Goal: Task Accomplishment & Management: Use online tool/utility

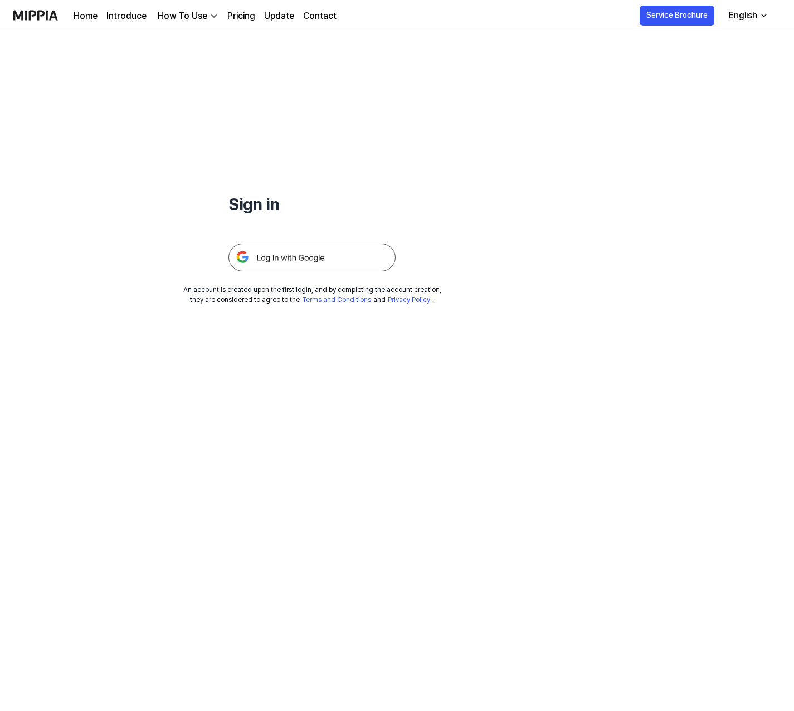
click at [350, 254] on img at bounding box center [312, 258] width 167 height 28
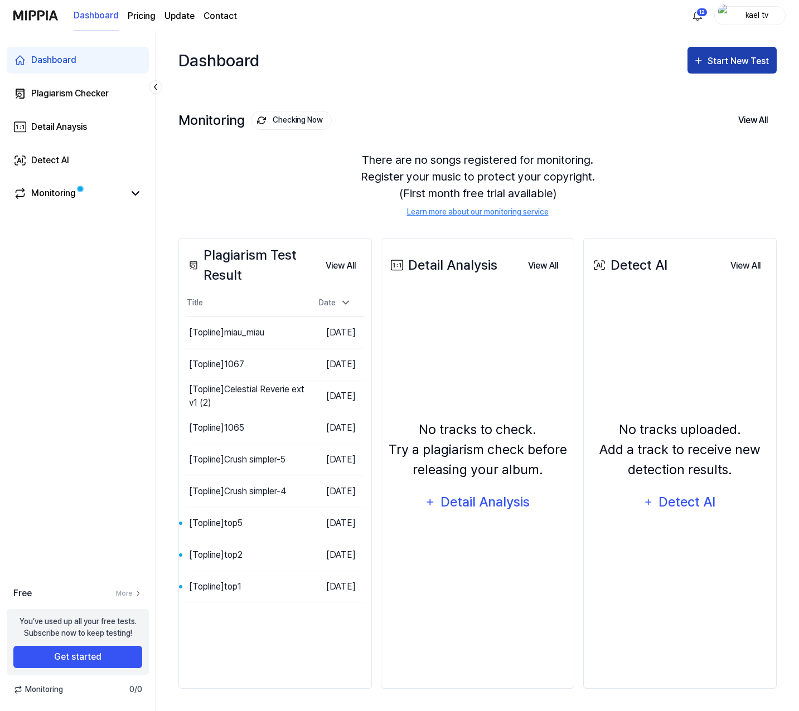
click at [726, 68] on div "Start New Test" at bounding box center [740, 61] width 64 height 14
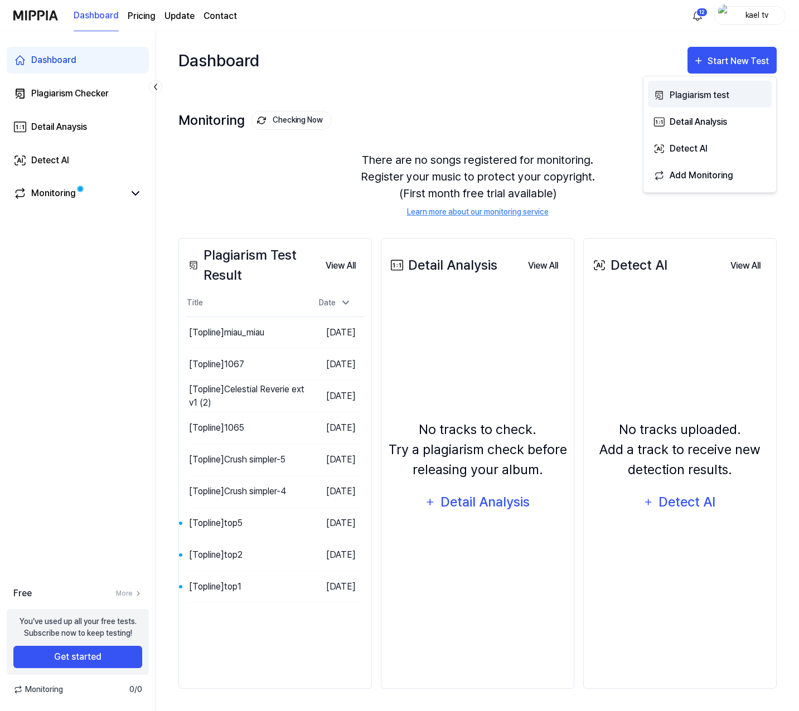
click at [711, 92] on div "Plagiarism test" at bounding box center [718, 95] width 97 height 14
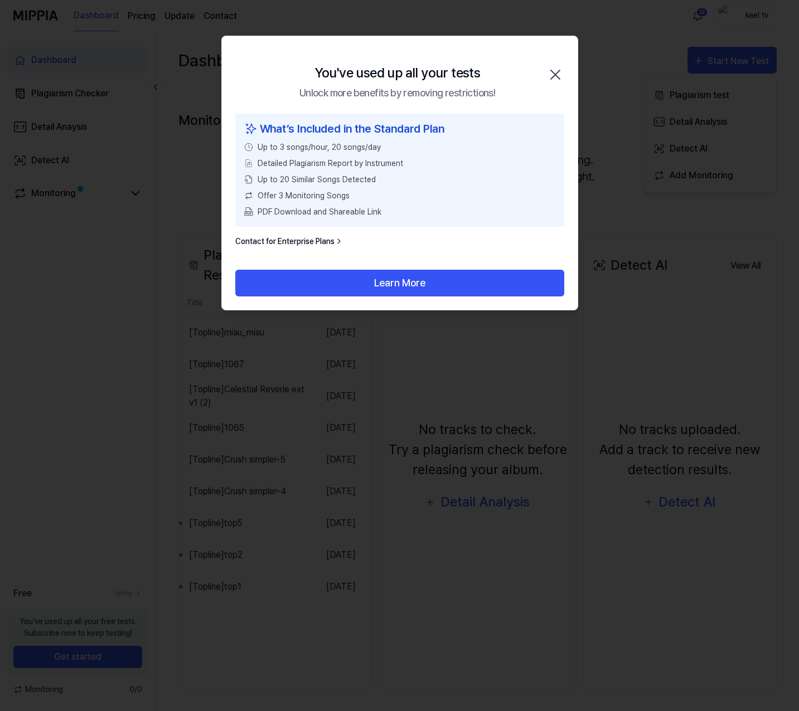
click at [554, 73] on icon "button" at bounding box center [555, 74] width 9 height 9
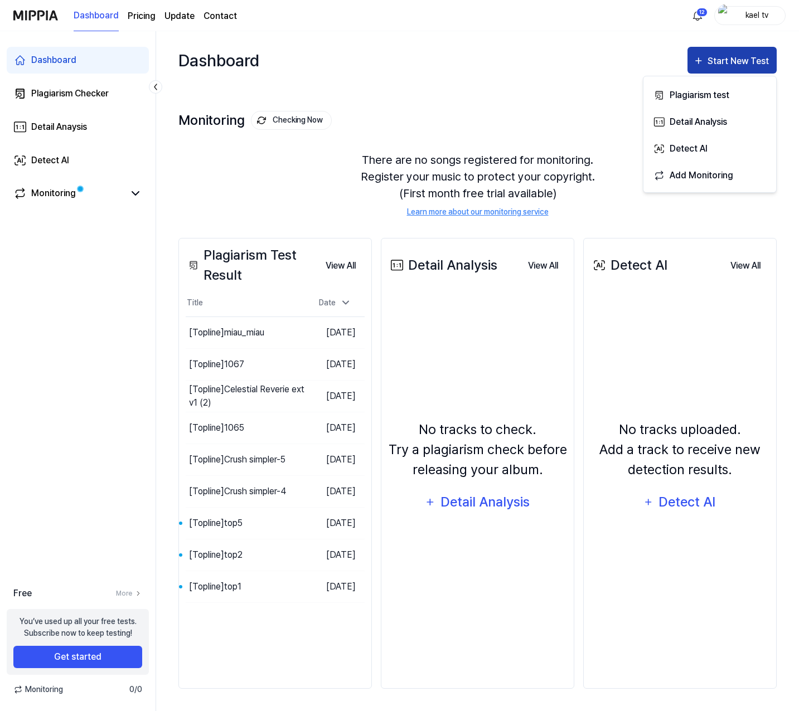
click at [747, 64] on div "Start New Test" at bounding box center [740, 61] width 64 height 14
click at [731, 62] on div "Start New Test" at bounding box center [740, 61] width 64 height 14
click at [723, 97] on div "Plagiarism test" at bounding box center [718, 95] width 97 height 14
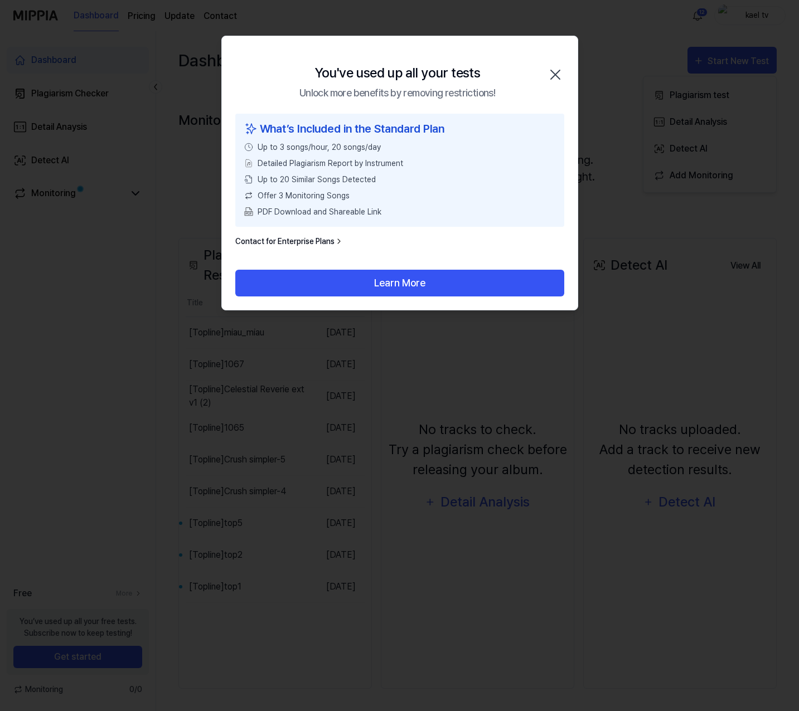
click at [324, 236] on link "Contact for Enterprise Plans" at bounding box center [289, 242] width 108 height 12
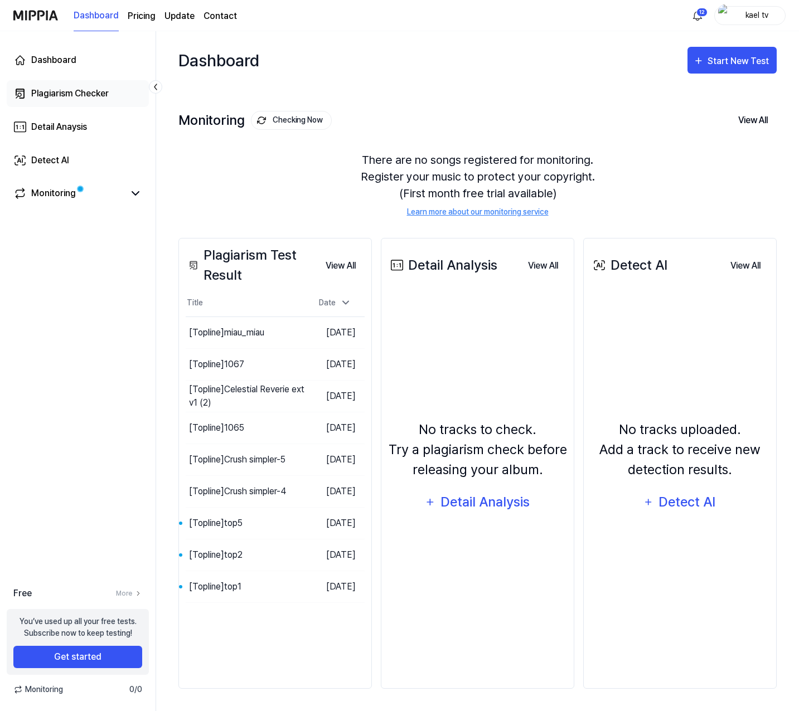
click at [66, 93] on div "Plagiarism Checker" at bounding box center [69, 93] width 77 height 13
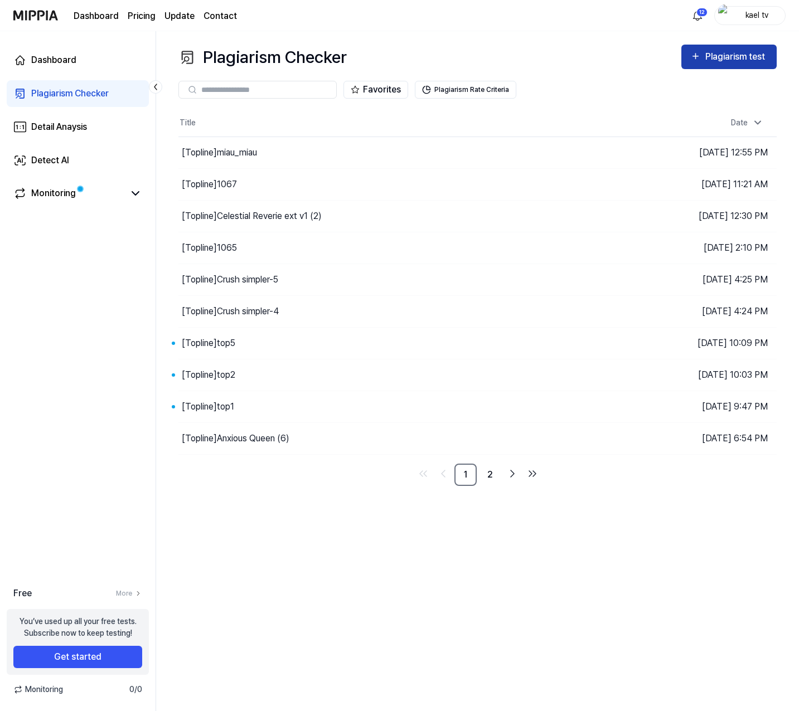
click at [724, 60] on div "Plagiarism test" at bounding box center [736, 57] width 62 height 14
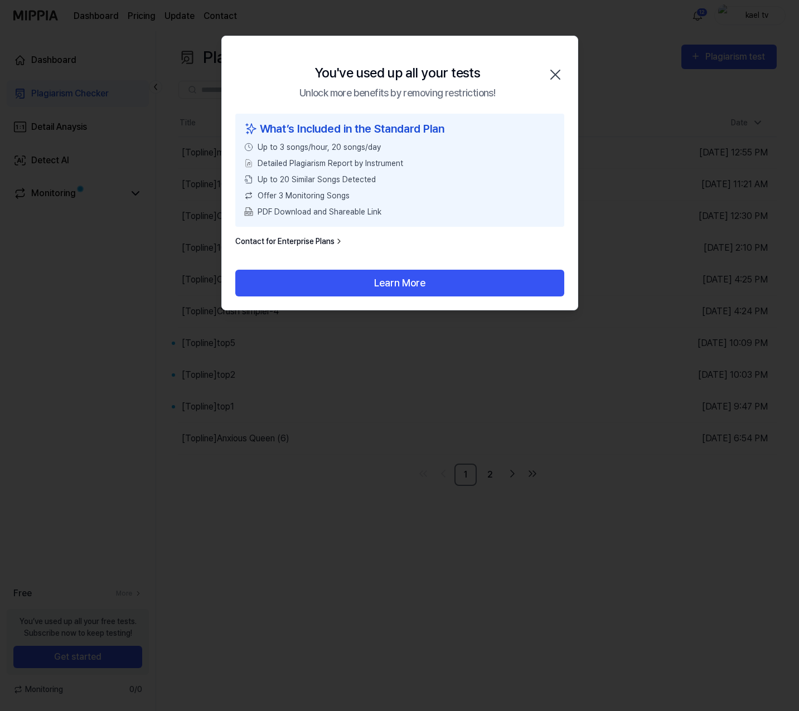
click at [558, 73] on icon "button" at bounding box center [555, 75] width 18 height 18
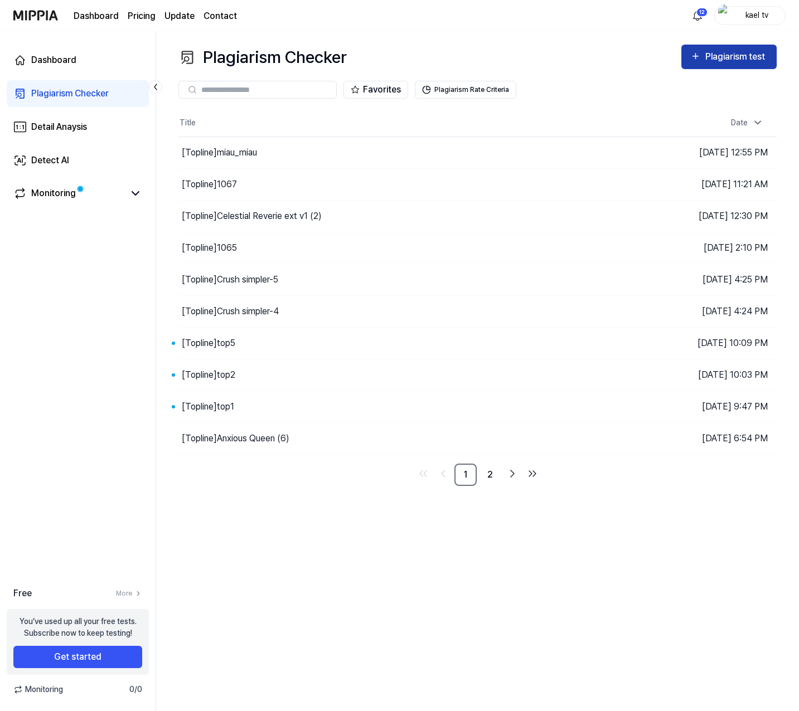
click at [736, 63] on div "Plagiarism test" at bounding box center [736, 57] width 62 height 14
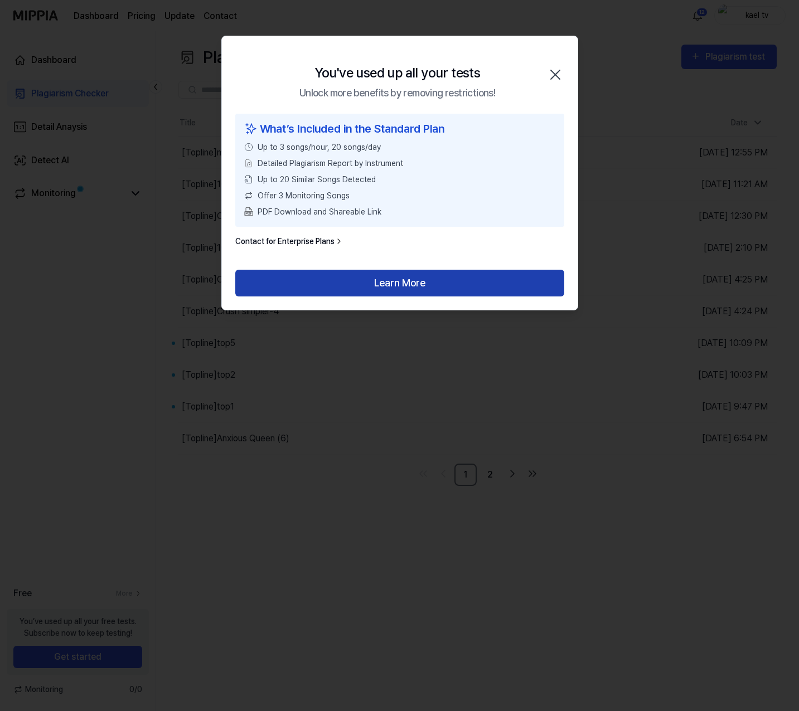
click at [417, 285] on button "Learn More" at bounding box center [399, 283] width 329 height 27
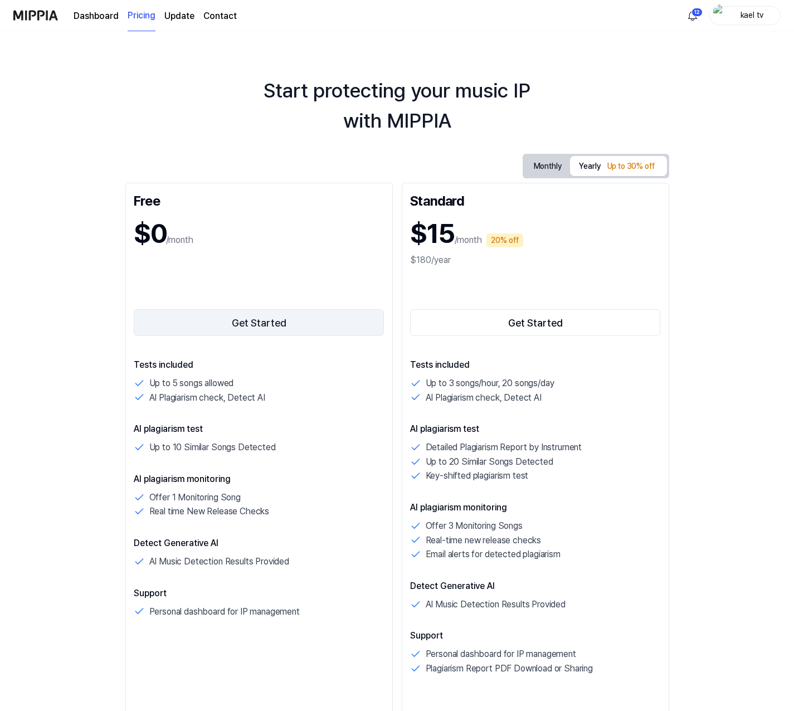
click at [283, 323] on button "Get Started" at bounding box center [259, 322] width 251 height 27
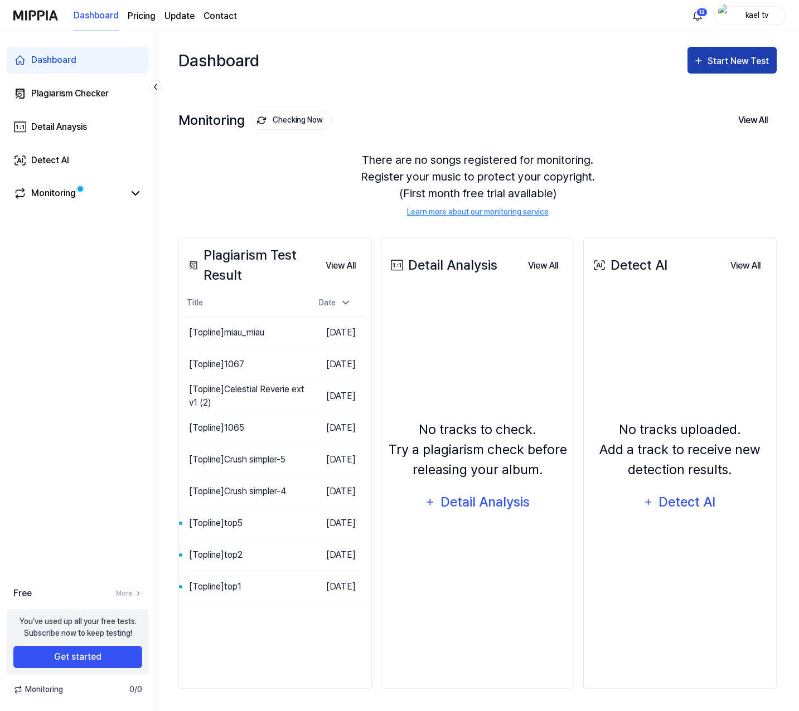
click at [738, 67] on div "Start New Test" at bounding box center [740, 61] width 64 height 14
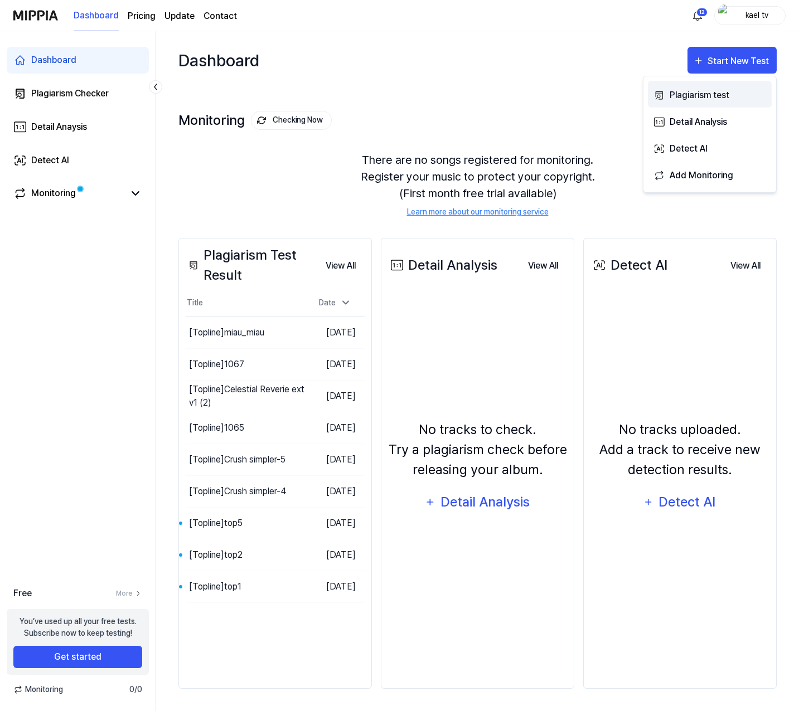
click at [715, 95] on div "Plagiarism test" at bounding box center [718, 95] width 97 height 14
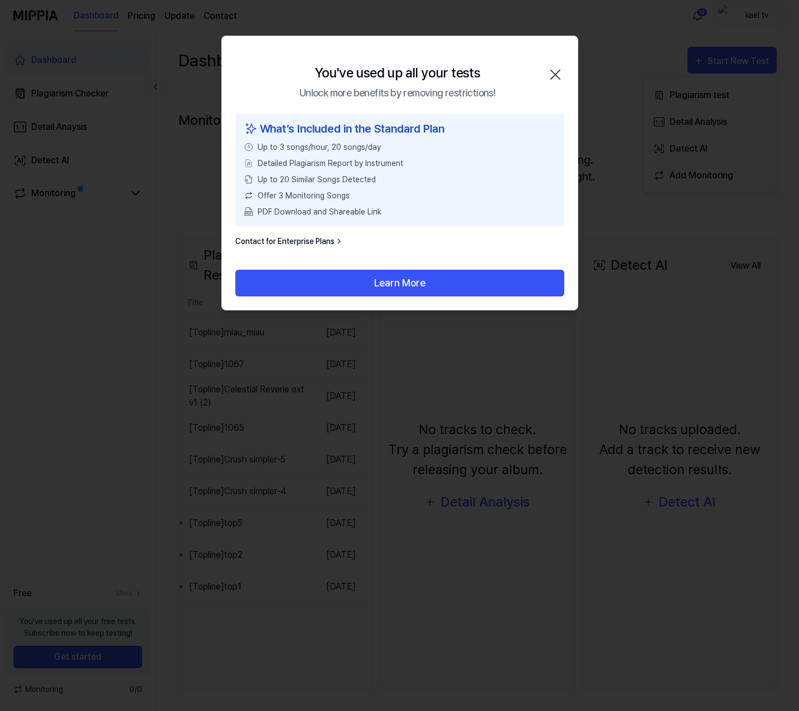
click at [552, 73] on icon "button" at bounding box center [555, 75] width 18 height 18
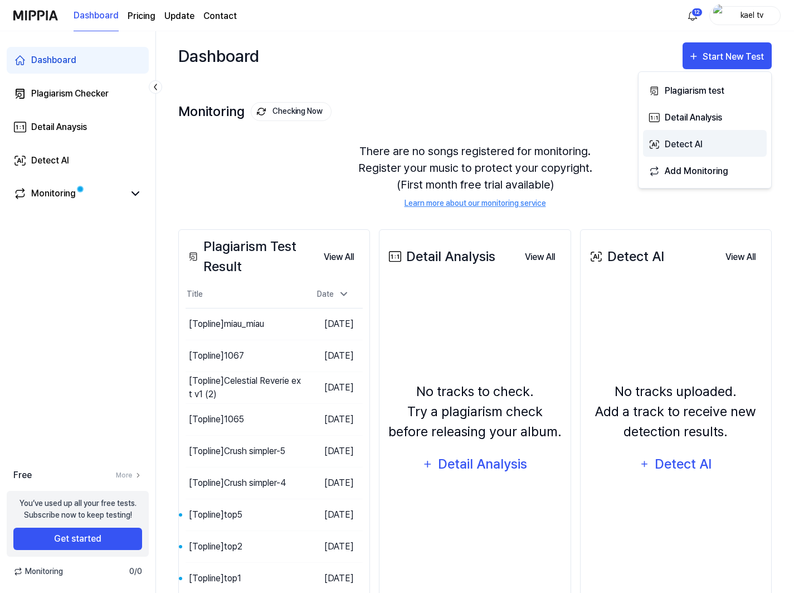
click at [696, 147] on div "Detect AI" at bounding box center [713, 144] width 97 height 14
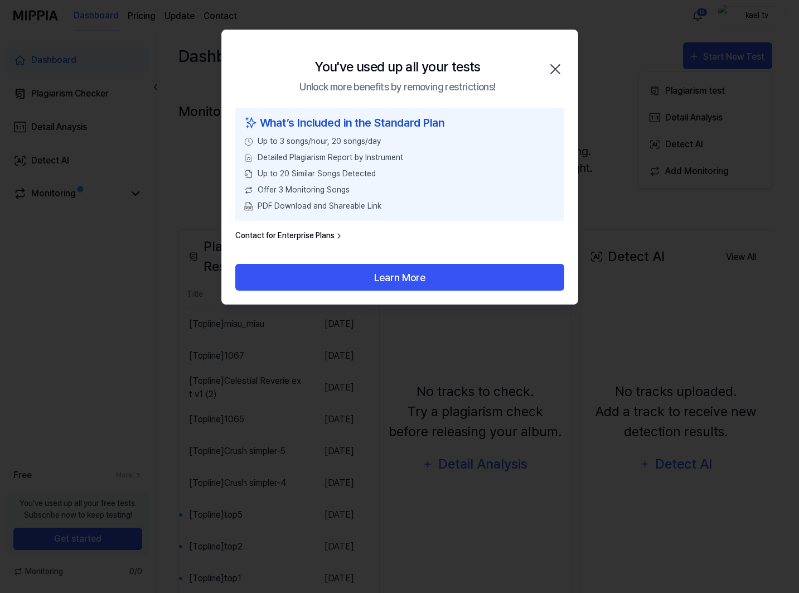
click at [556, 66] on icon "button" at bounding box center [555, 69] width 18 height 18
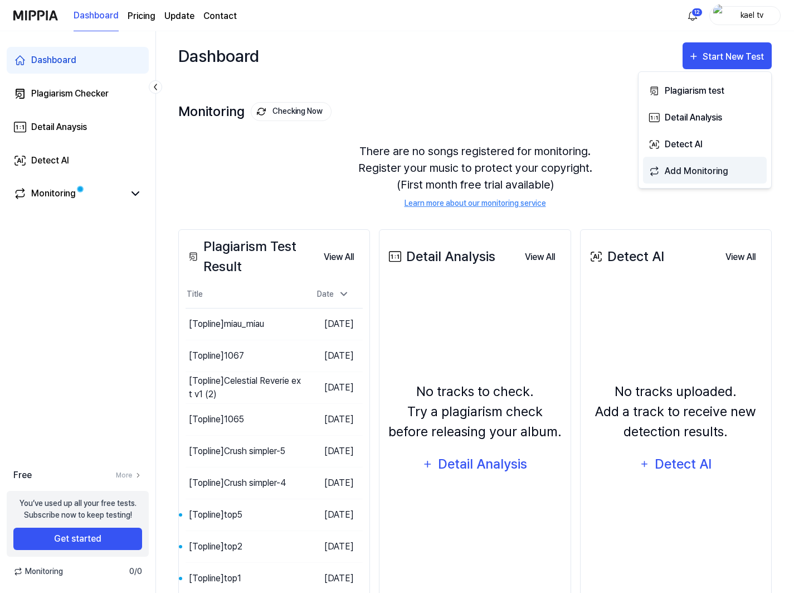
click at [713, 173] on div "Add Monitoring" at bounding box center [713, 171] width 97 height 14
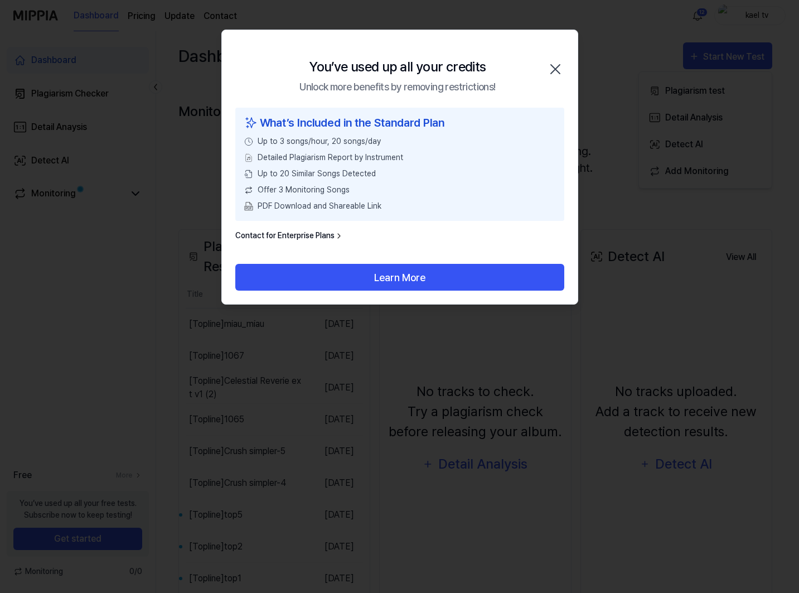
click at [550, 66] on icon "button" at bounding box center [555, 69] width 18 height 18
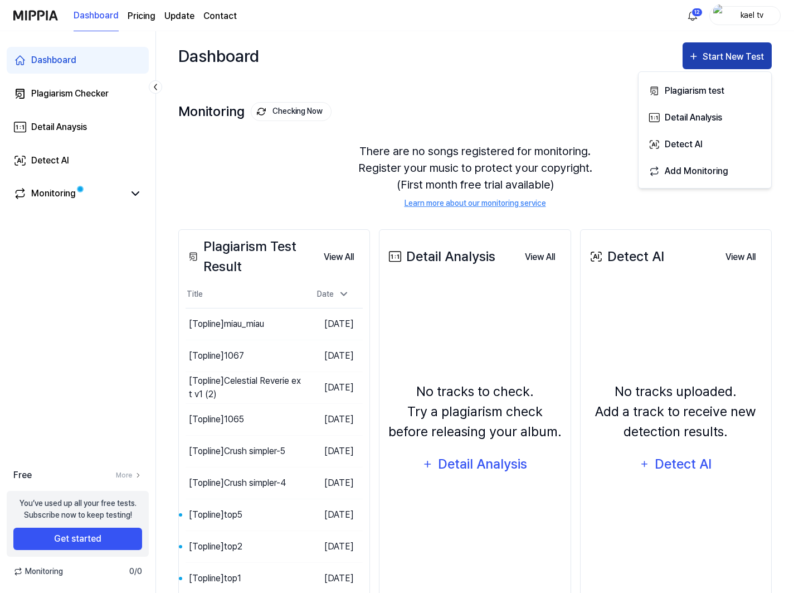
click at [733, 61] on div "Start New Test" at bounding box center [735, 57] width 64 height 14
click at [715, 61] on div "Start New Test" at bounding box center [735, 57] width 64 height 14
click at [704, 90] on div "Plagiarism test" at bounding box center [713, 91] width 97 height 14
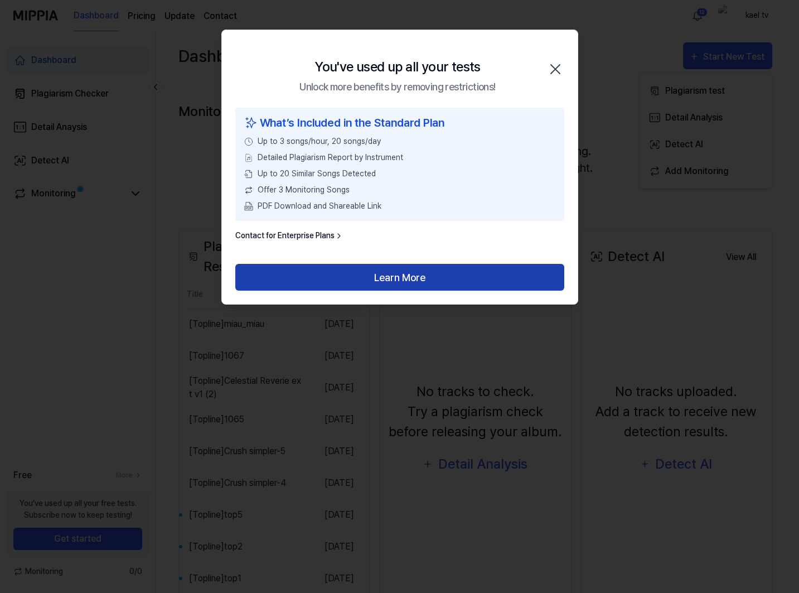
click at [409, 280] on button "Learn More" at bounding box center [399, 277] width 329 height 27
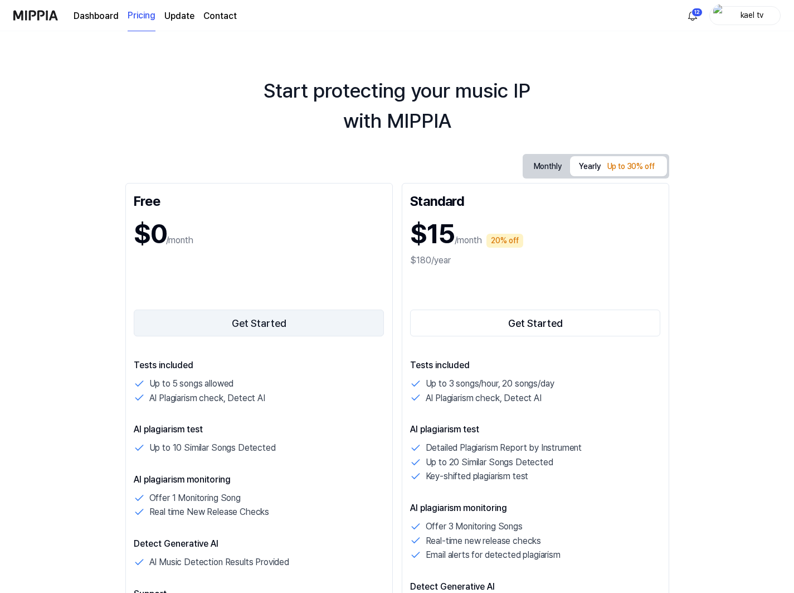
click at [279, 322] on button "Get Started" at bounding box center [259, 322] width 251 height 27
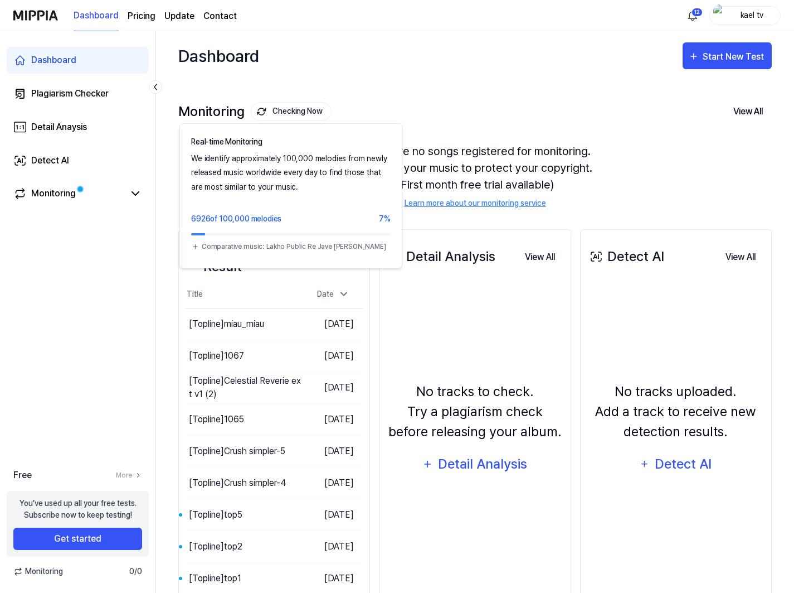
click at [295, 114] on button "Checking Now" at bounding box center [291, 111] width 81 height 19
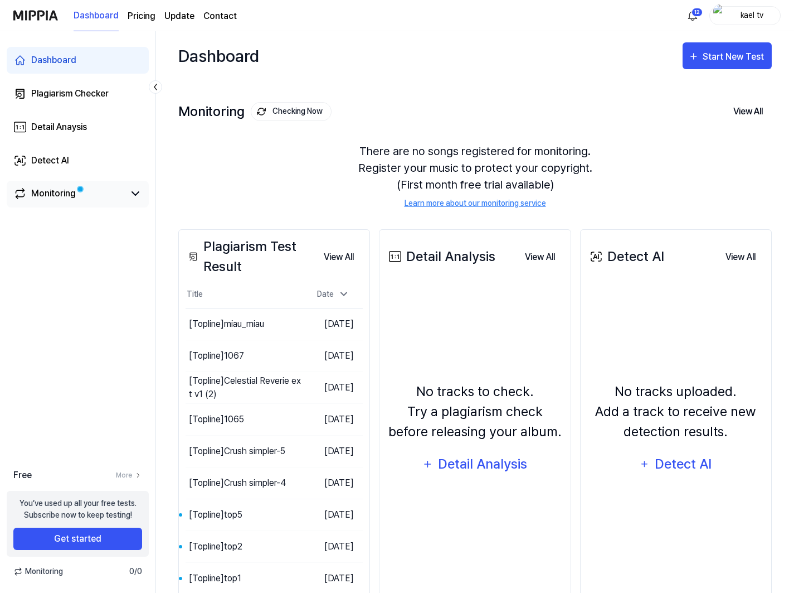
click at [71, 197] on div "Monitoring" at bounding box center [53, 193] width 45 height 13
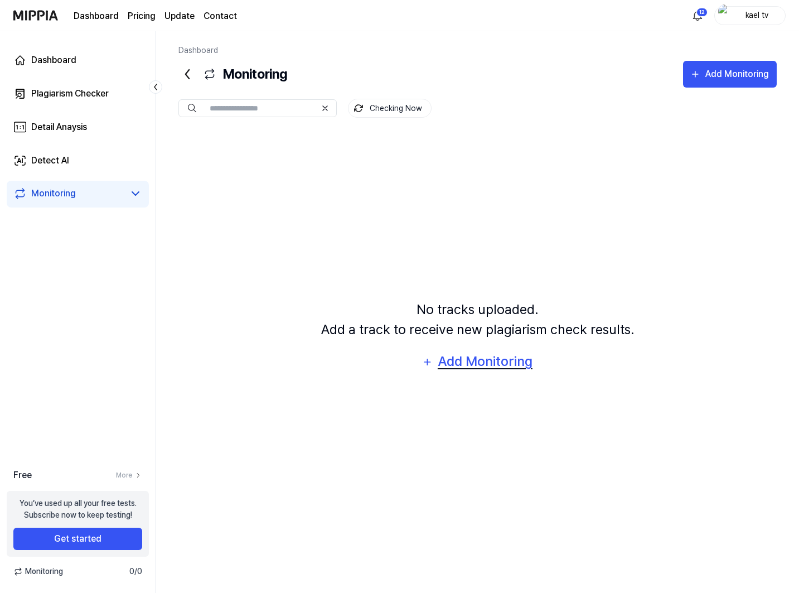
click at [462, 358] on div "Add Monitoring" at bounding box center [485, 361] width 96 height 21
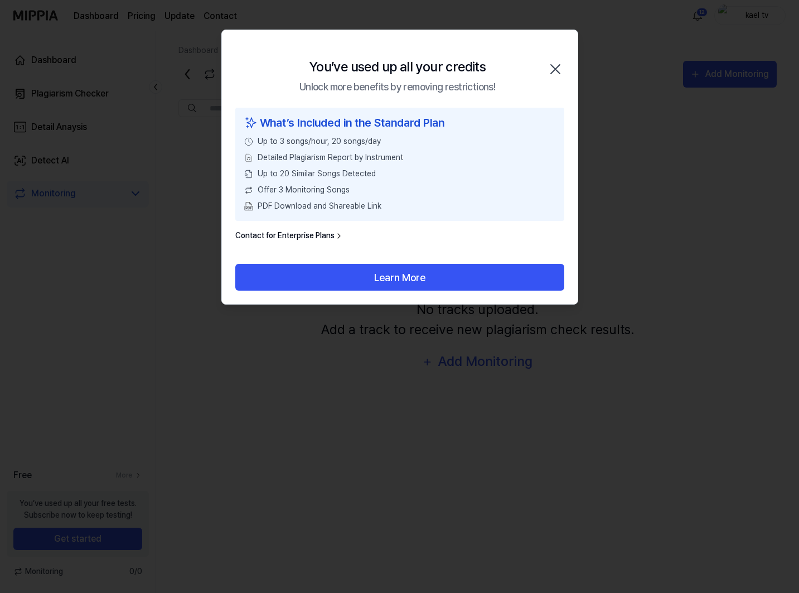
click at [559, 69] on icon "button" at bounding box center [555, 69] width 18 height 18
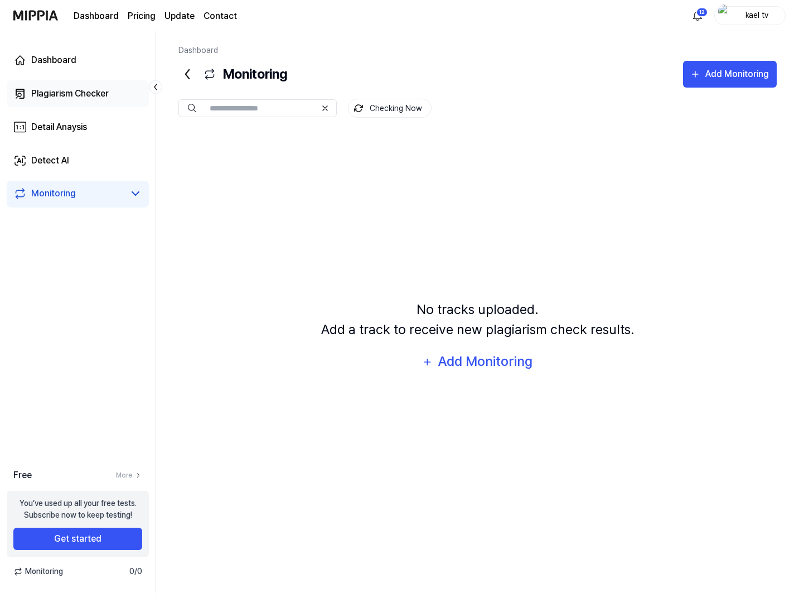
click at [77, 98] on div "Plagiarism Checker" at bounding box center [69, 93] width 77 height 13
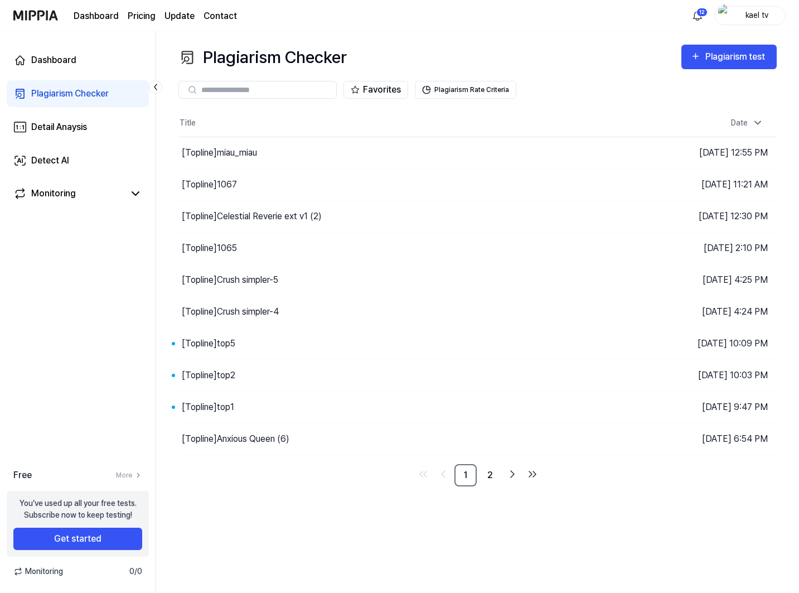
click at [253, 89] on input "text" at bounding box center [265, 90] width 128 height 10
click at [744, 62] on div "Plagiarism test" at bounding box center [736, 57] width 62 height 14
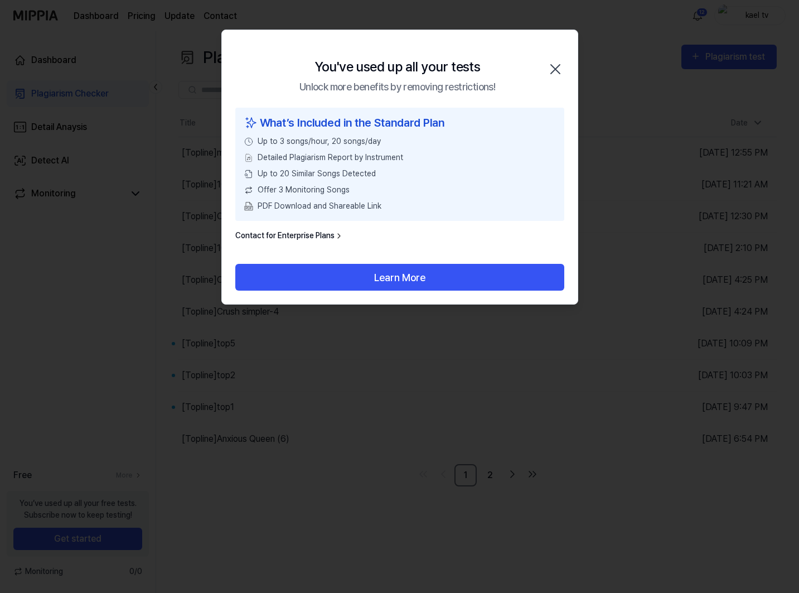
click at [307, 235] on link "Contact for Enterprise Plans" at bounding box center [289, 236] width 108 height 12
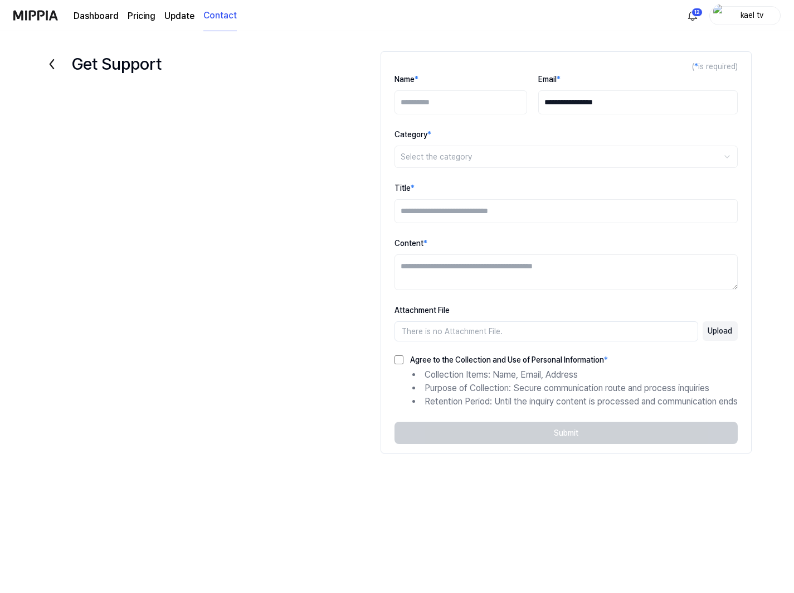
click at [58, 63] on icon at bounding box center [52, 64] width 18 height 18
click at [101, 13] on link "Dashboard" at bounding box center [96, 15] width 45 height 13
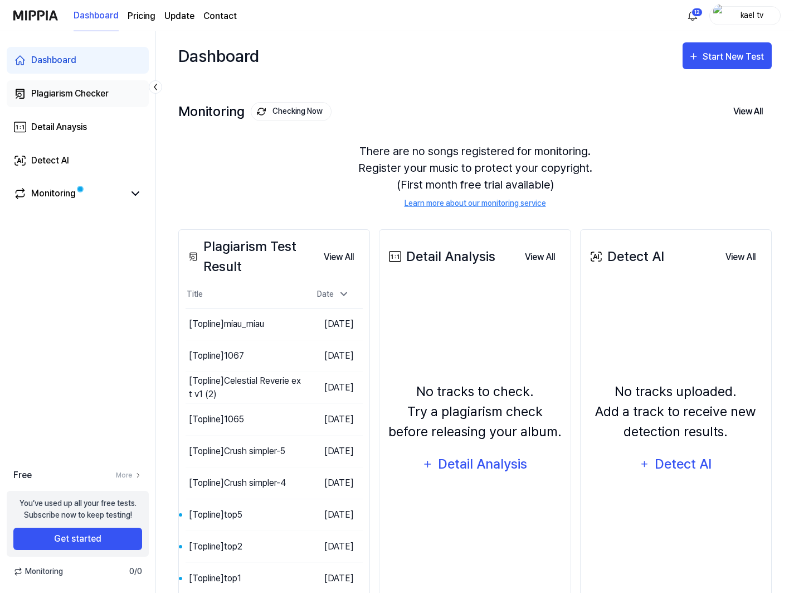
click at [88, 98] on div "Plagiarism Checker" at bounding box center [69, 93] width 77 height 13
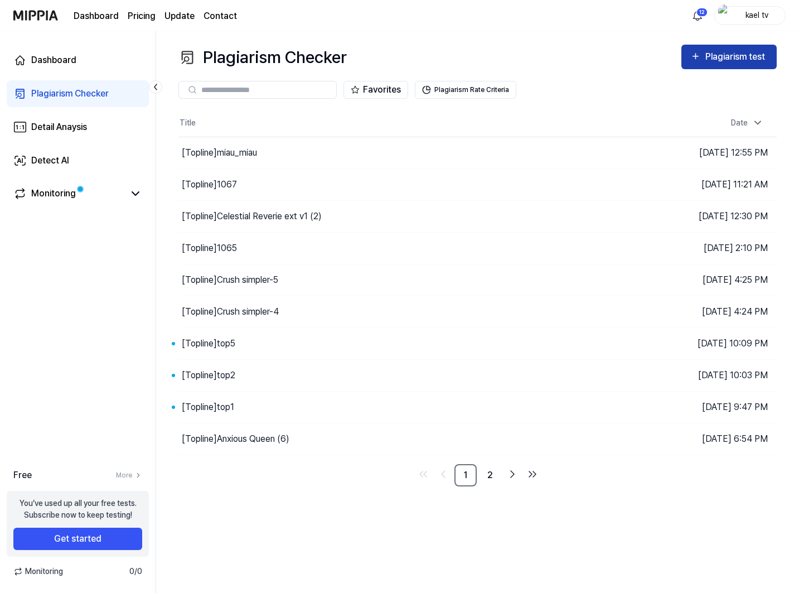
click at [721, 60] on div "Plagiarism test" at bounding box center [736, 57] width 62 height 14
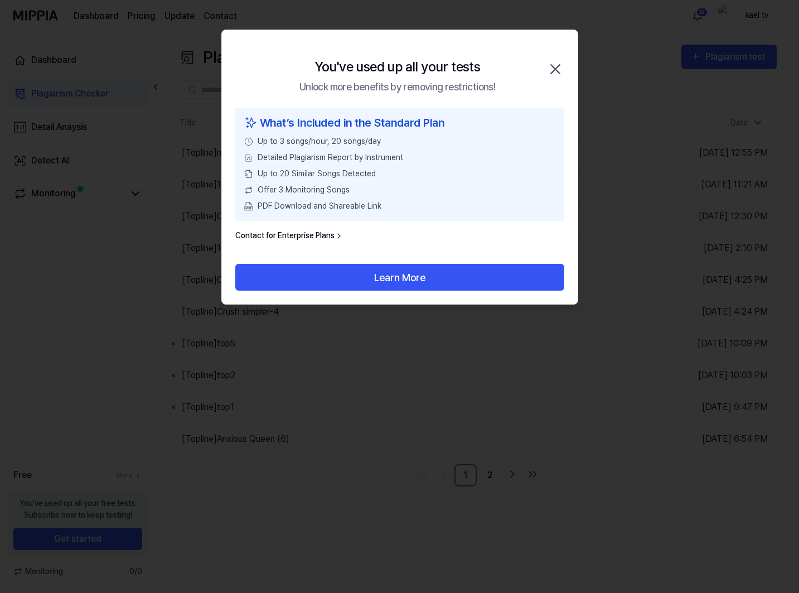
click at [553, 62] on icon "button" at bounding box center [555, 69] width 18 height 18
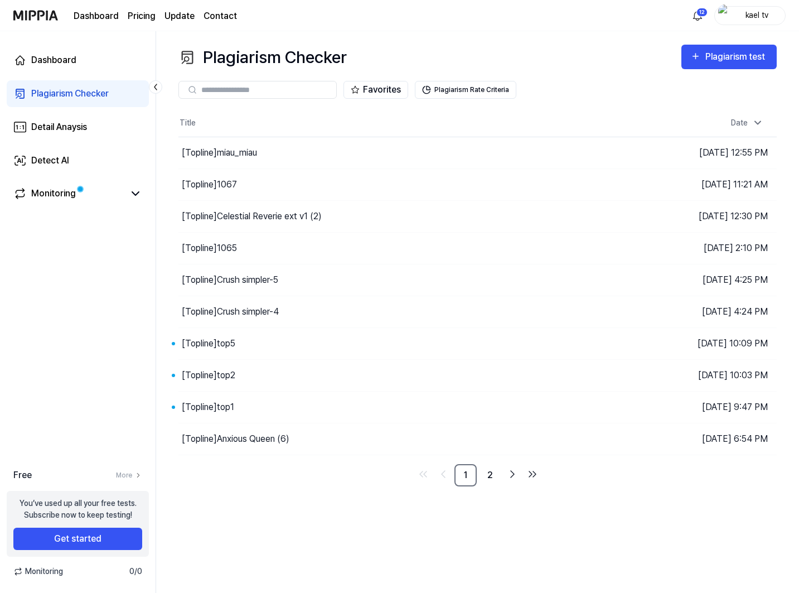
click at [281, 86] on input "text" at bounding box center [265, 90] width 128 height 10
click at [83, 124] on div "Detail Anaysis" at bounding box center [59, 126] width 56 height 13
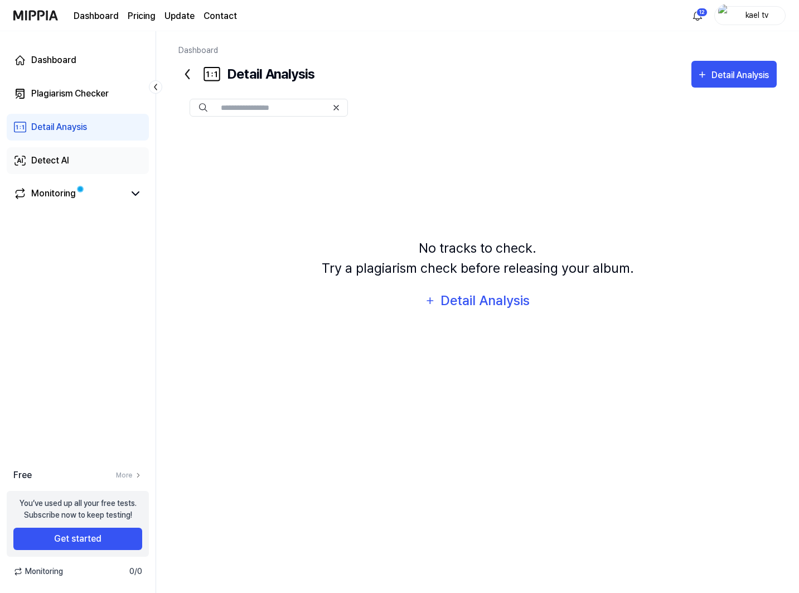
click at [48, 153] on link "Detect AI" at bounding box center [78, 160] width 142 height 27
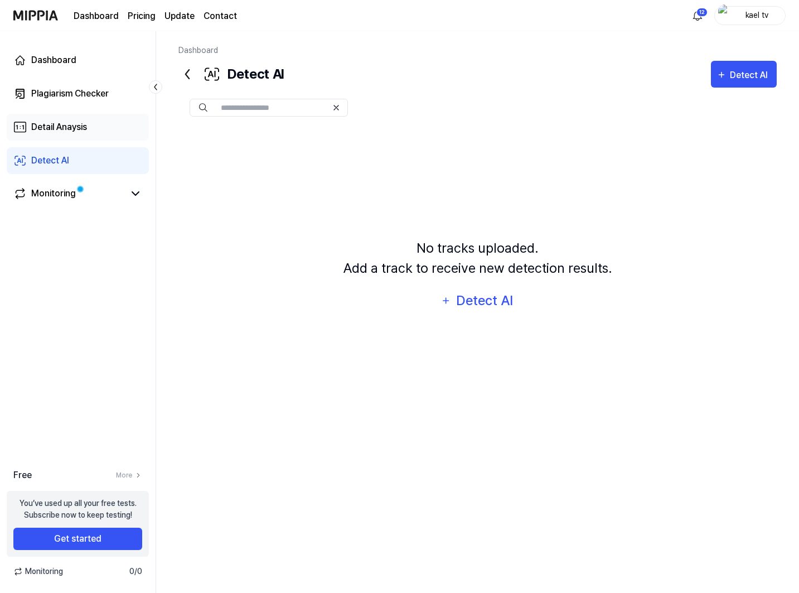
click at [74, 127] on div "Detail Anaysis" at bounding box center [59, 126] width 56 height 13
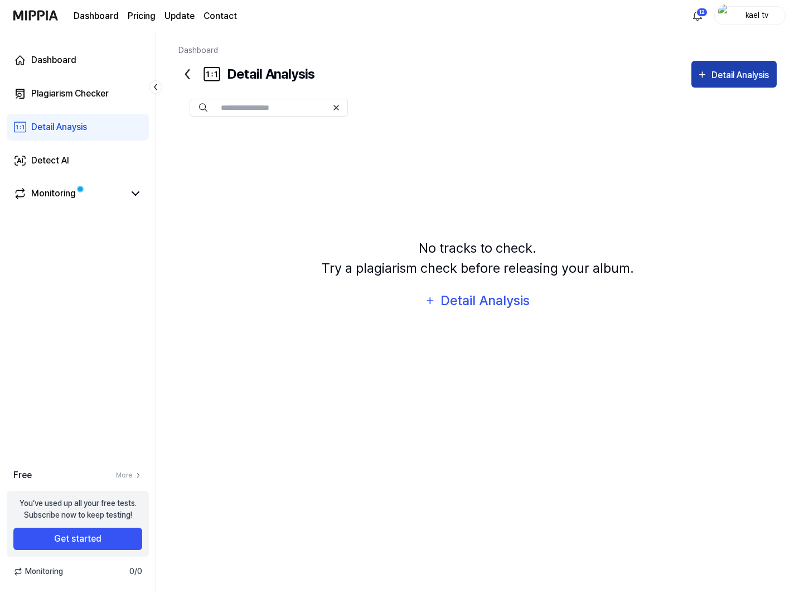
click at [744, 76] on div "Detail Analysis" at bounding box center [741, 75] width 60 height 14
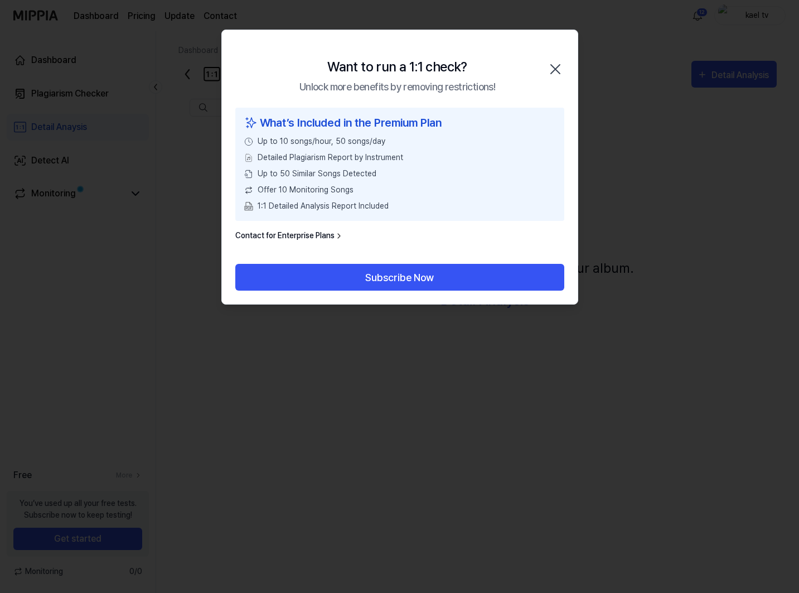
click at [552, 70] on icon "button" at bounding box center [555, 69] width 18 height 18
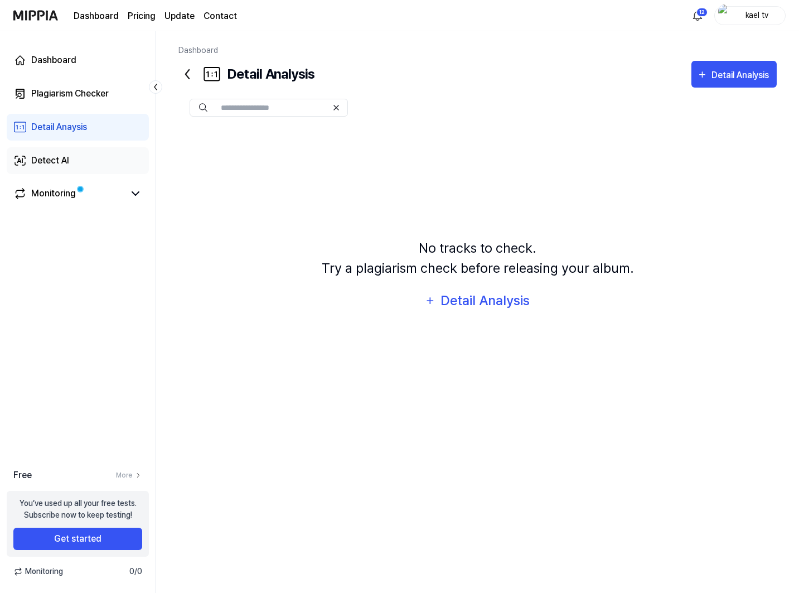
click at [57, 163] on div "Detect AI" at bounding box center [50, 160] width 38 height 13
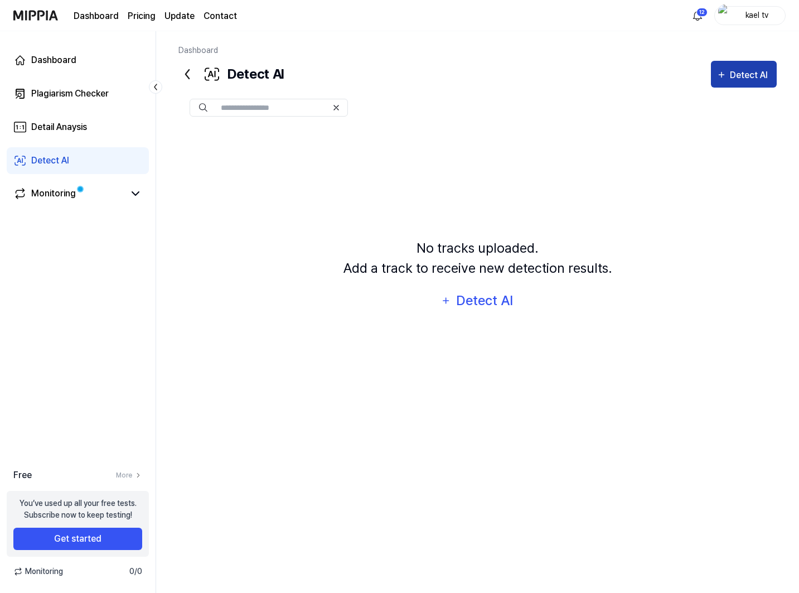
click at [724, 76] on icon "button" at bounding box center [721, 74] width 10 height 13
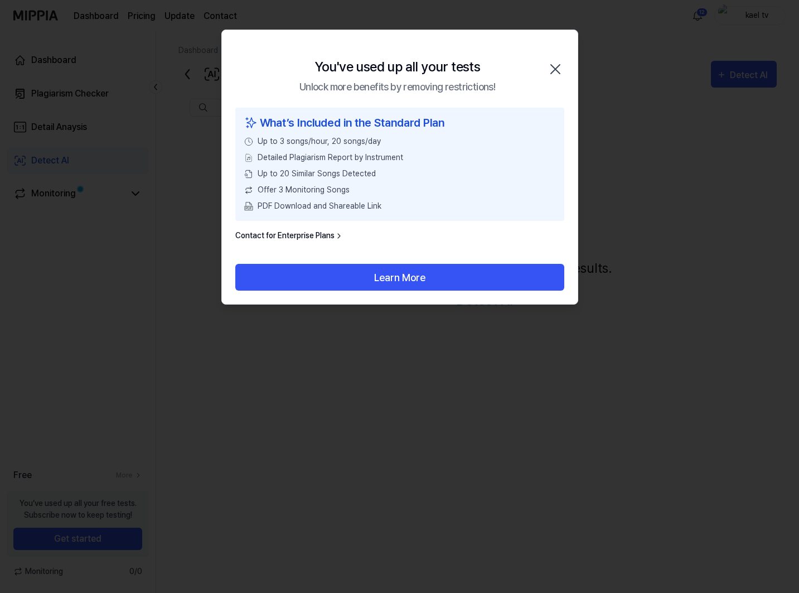
click at [557, 69] on icon "button" at bounding box center [555, 69] width 18 height 18
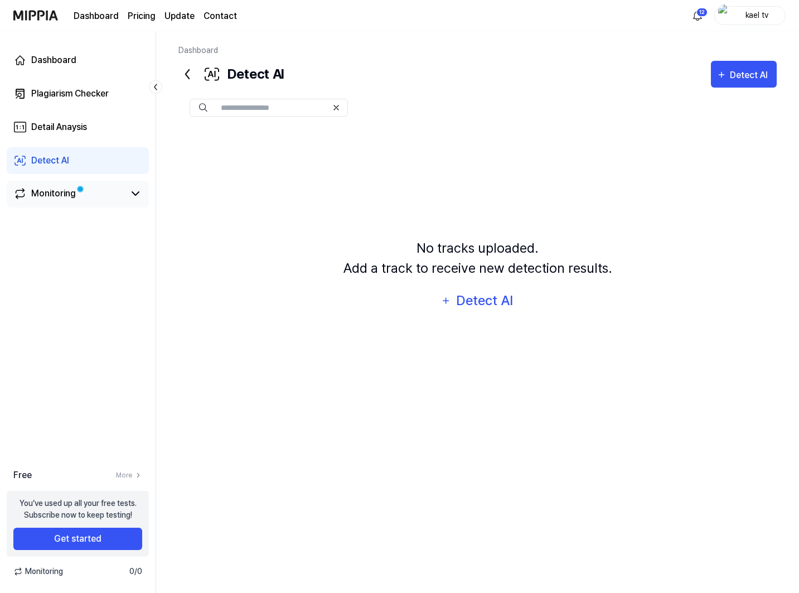
click at [55, 193] on div "Monitoring" at bounding box center [53, 193] width 45 height 13
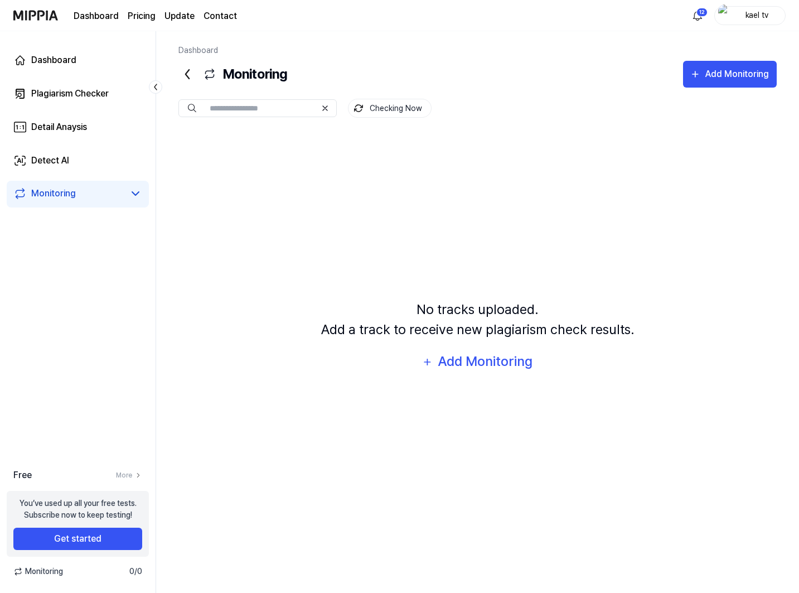
drag, startPoint x: 69, startPoint y: 127, endPoint x: 68, endPoint y: 112, distance: 15.1
click at [69, 126] on div "Detail Anaysis" at bounding box center [59, 126] width 56 height 13
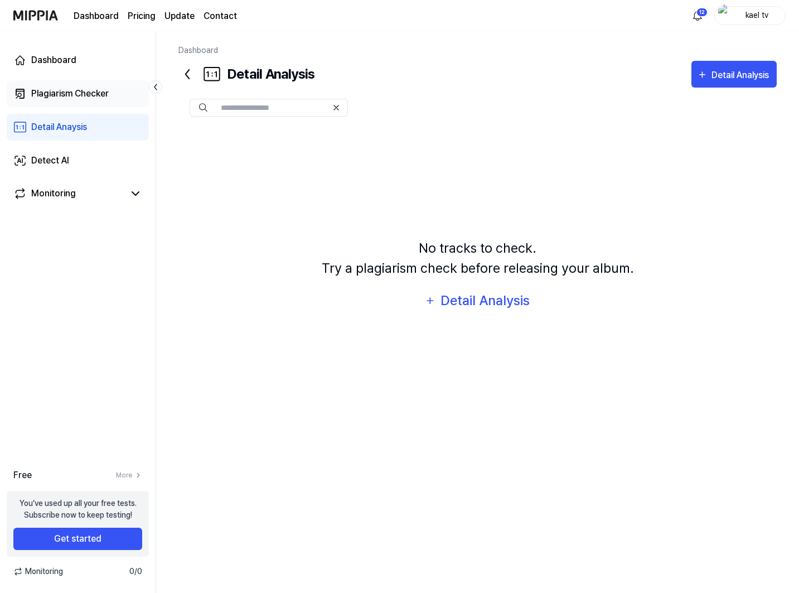
click at [67, 103] on link "Plagiarism Checker" at bounding box center [78, 93] width 142 height 27
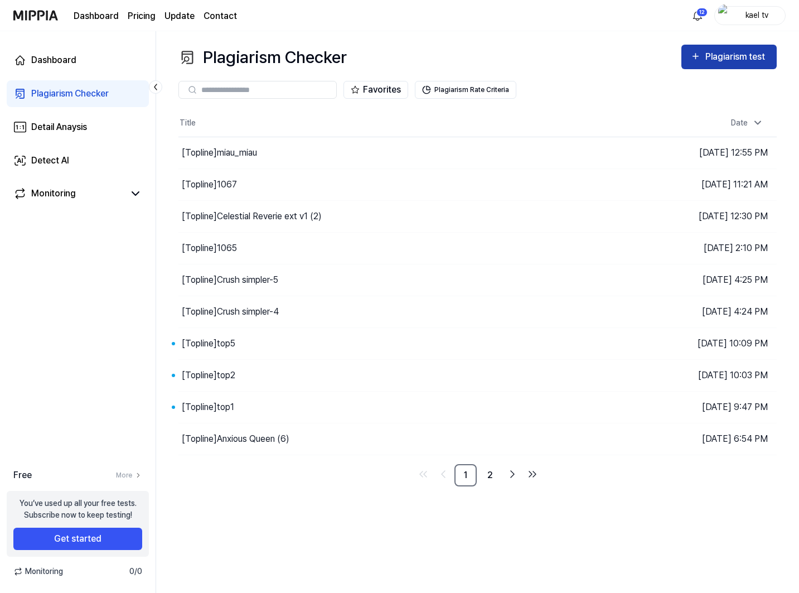
click at [722, 59] on div "Plagiarism test" at bounding box center [736, 57] width 62 height 14
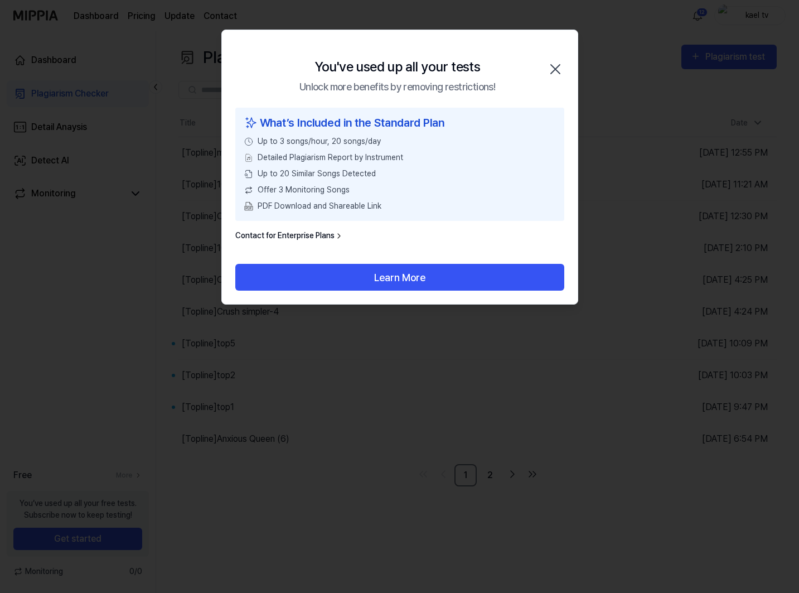
click at [552, 69] on icon "button" at bounding box center [555, 69] width 18 height 18
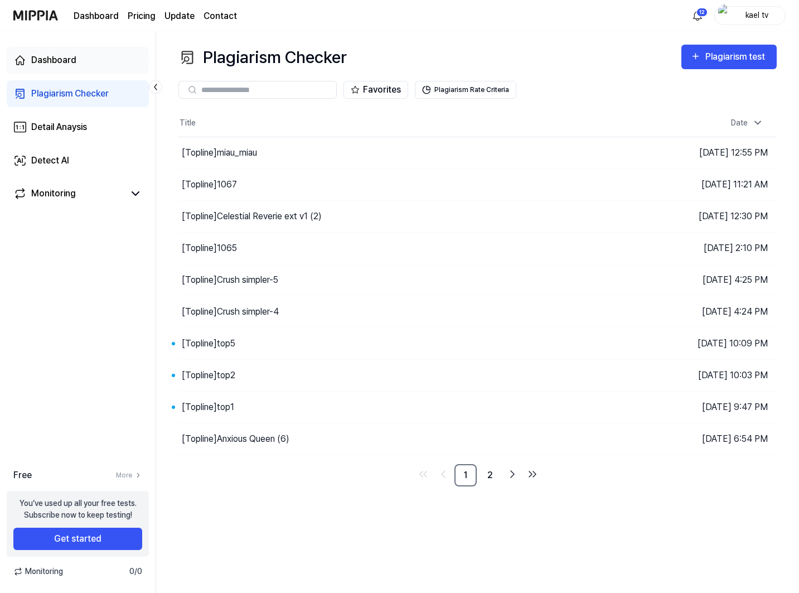
click at [73, 58] on div "Dashboard" at bounding box center [53, 60] width 45 height 13
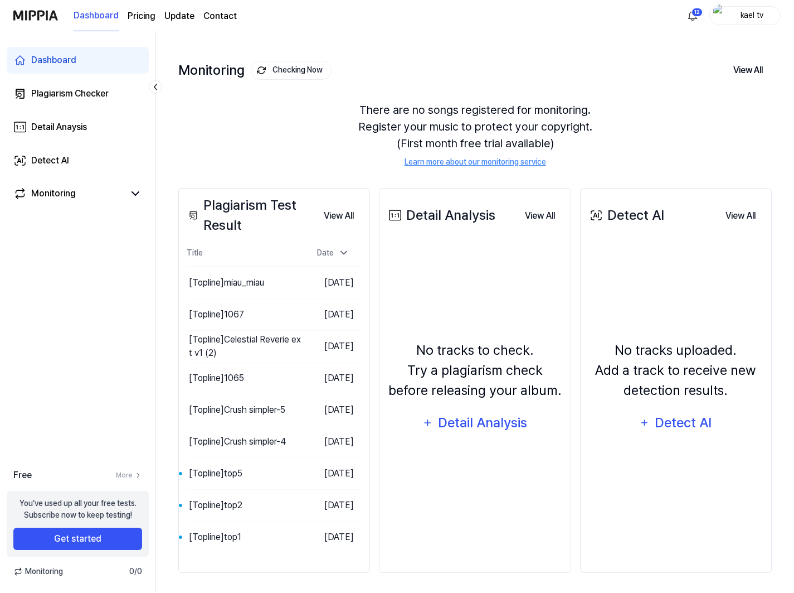
scroll to position [43, 0]
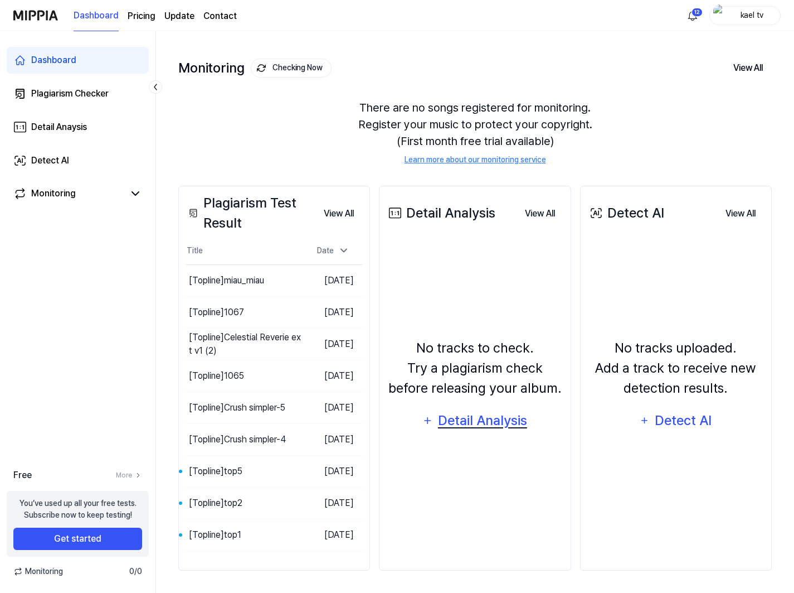
click at [483, 414] on div "Detail Analysis" at bounding box center [482, 420] width 91 height 21
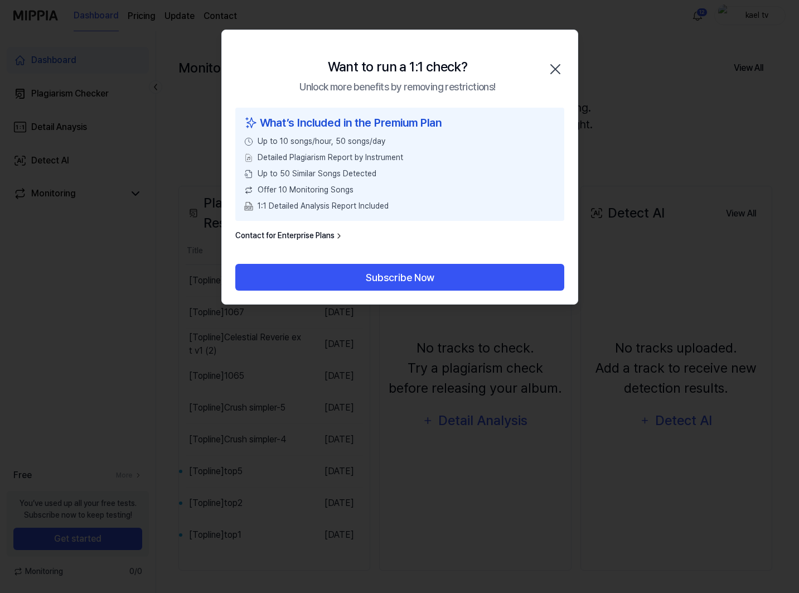
click at [556, 68] on icon "button" at bounding box center [555, 69] width 9 height 9
